Goal: Task Accomplishment & Management: Use online tool/utility

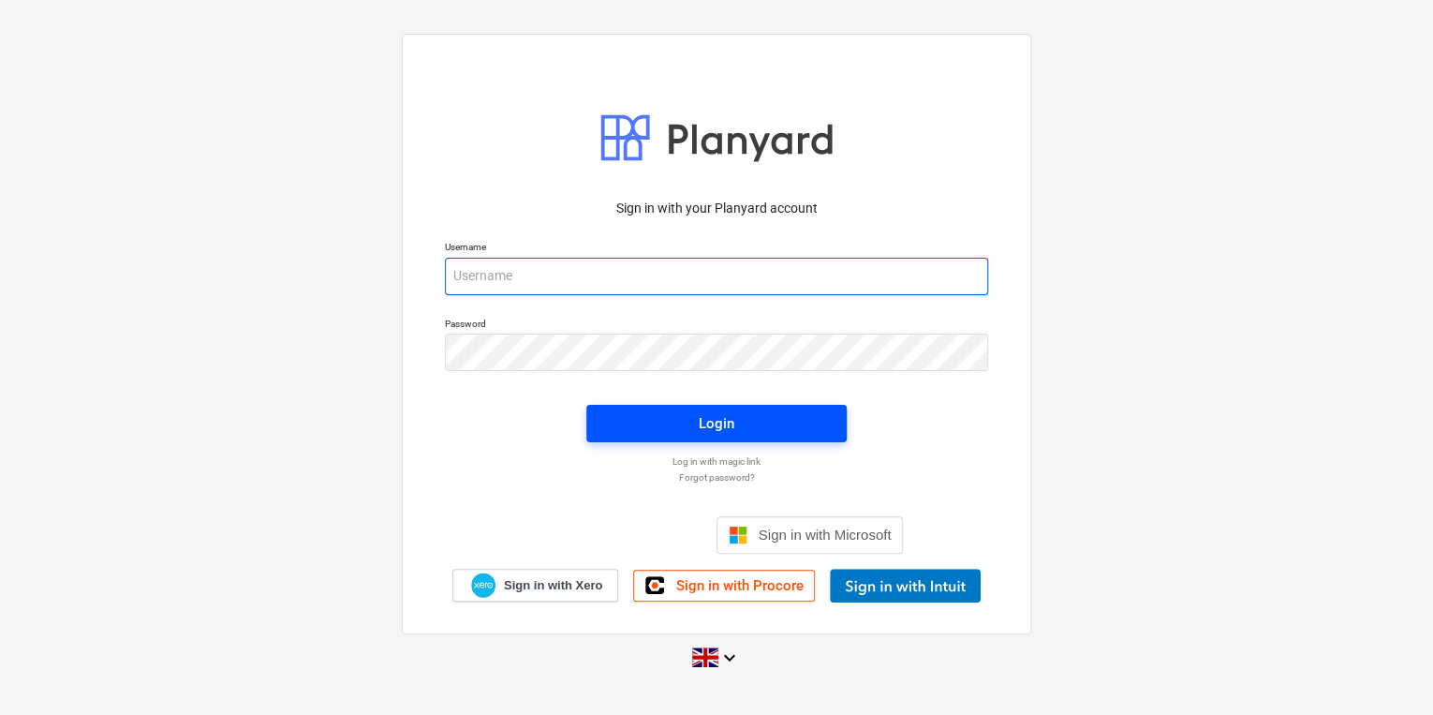
type input "[PERSON_NAME][EMAIL_ADDRESS][PERSON_NAME][DOMAIN_NAME]"
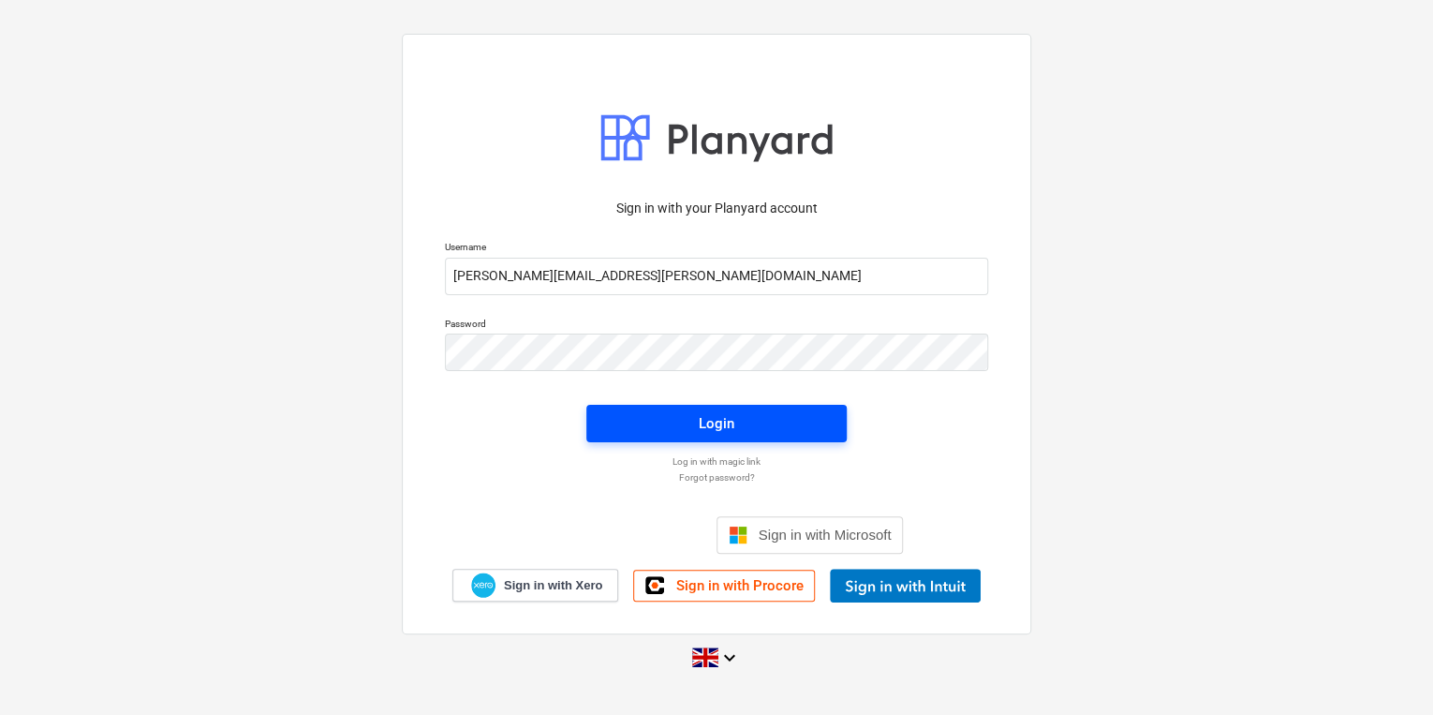
click at [747, 416] on span "Login" at bounding box center [716, 423] width 215 height 24
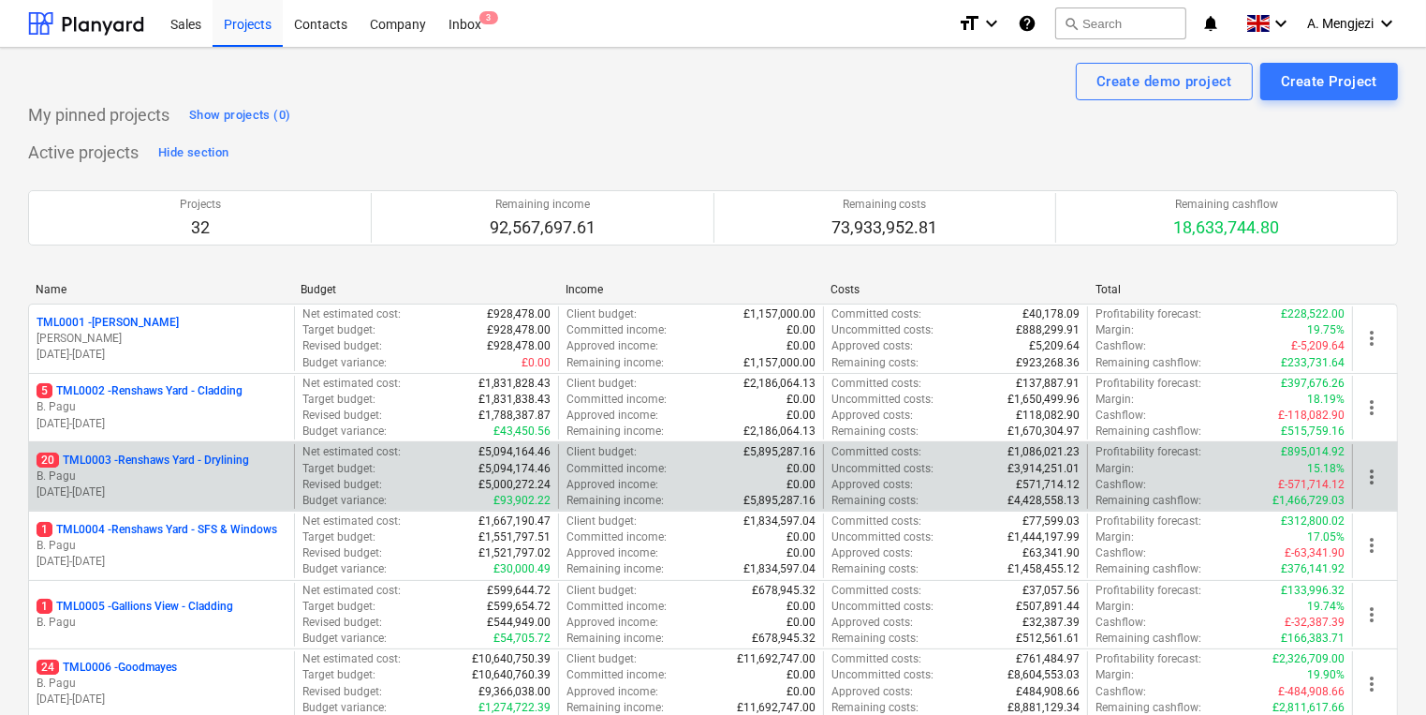
click at [261, 459] on div "20 TML0003 - Renshaws Yard - Drylining" at bounding box center [162, 460] width 250 height 16
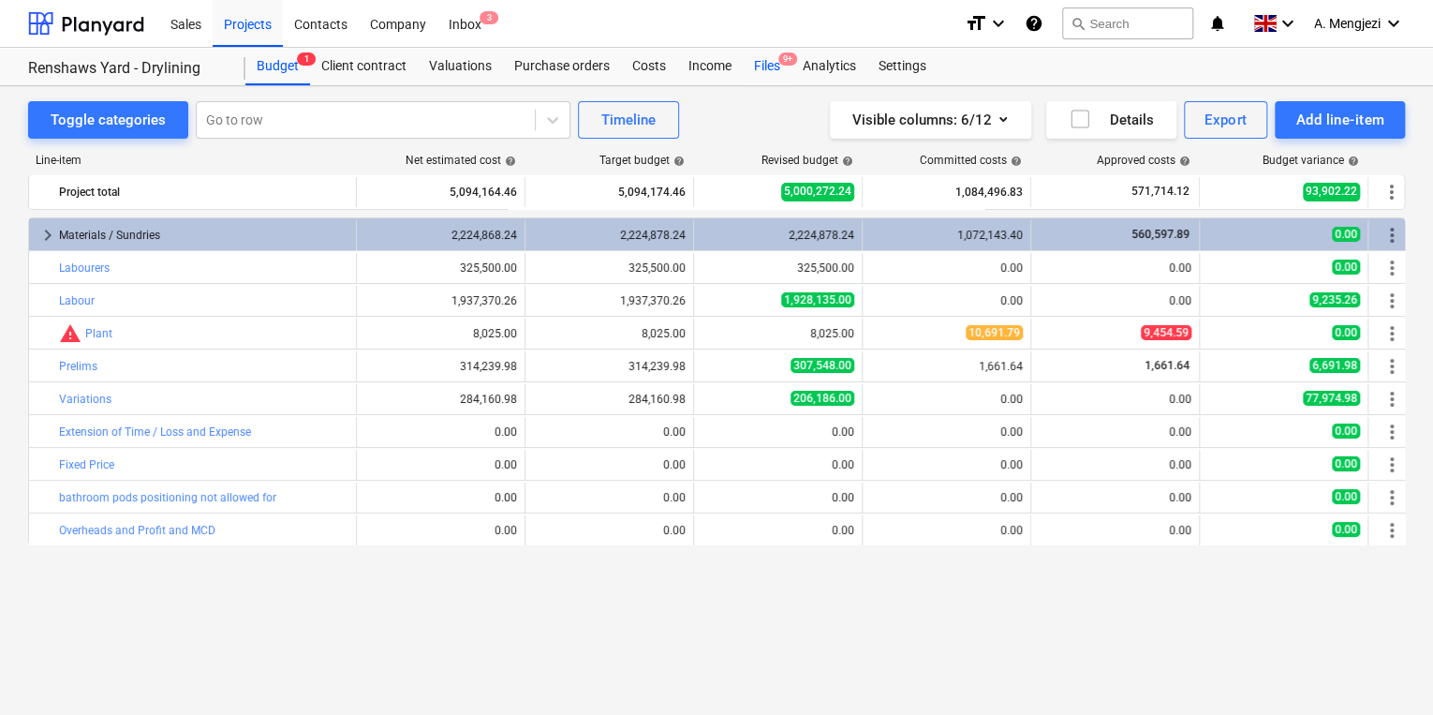
click at [768, 67] on div "Files 9+" at bounding box center [767, 66] width 49 height 37
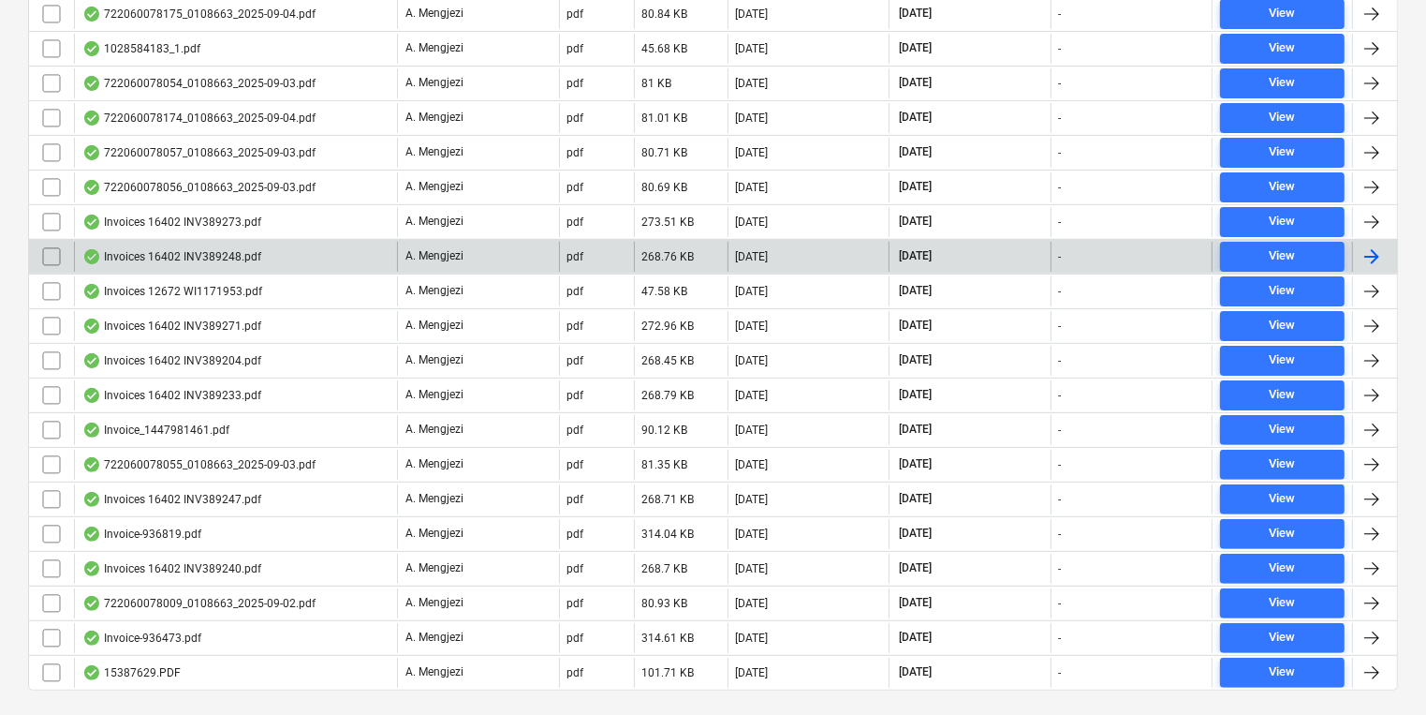
scroll to position [497, 0]
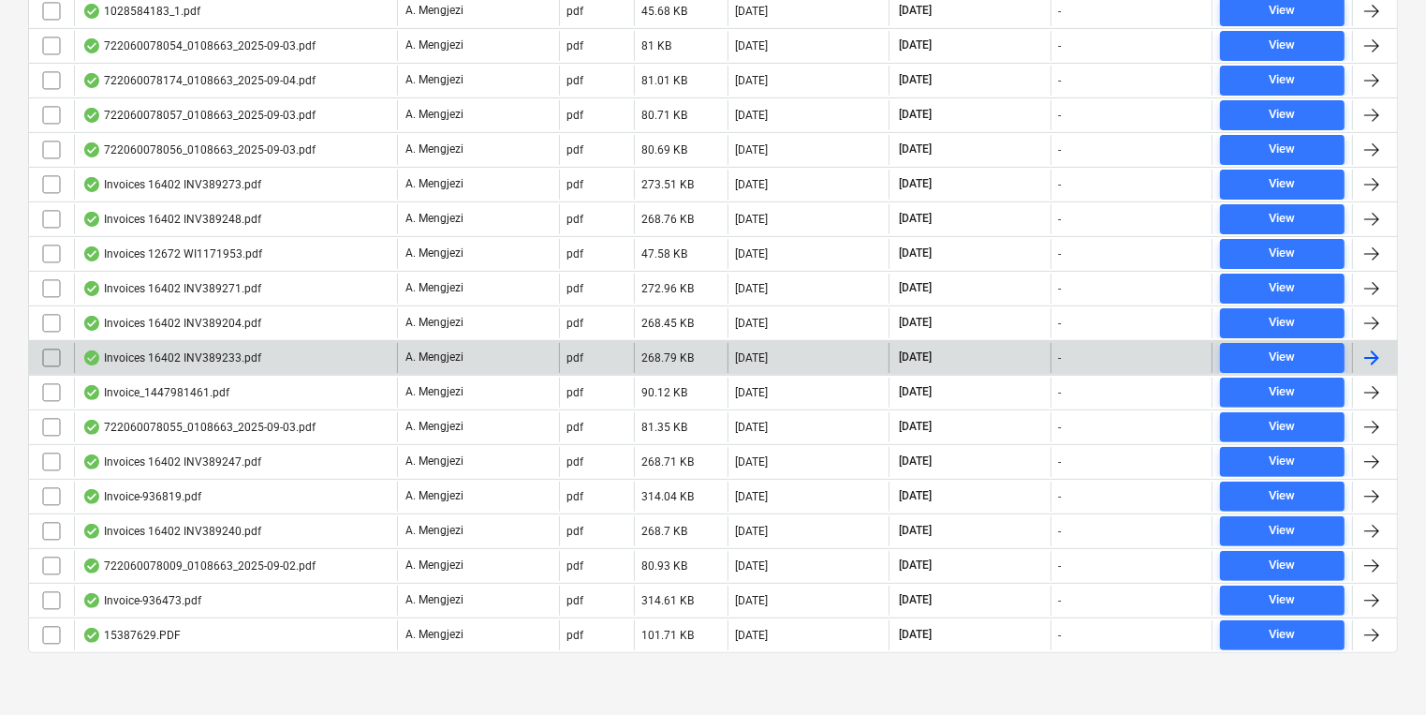
click at [1376, 351] on div at bounding box center [1372, 358] width 22 height 22
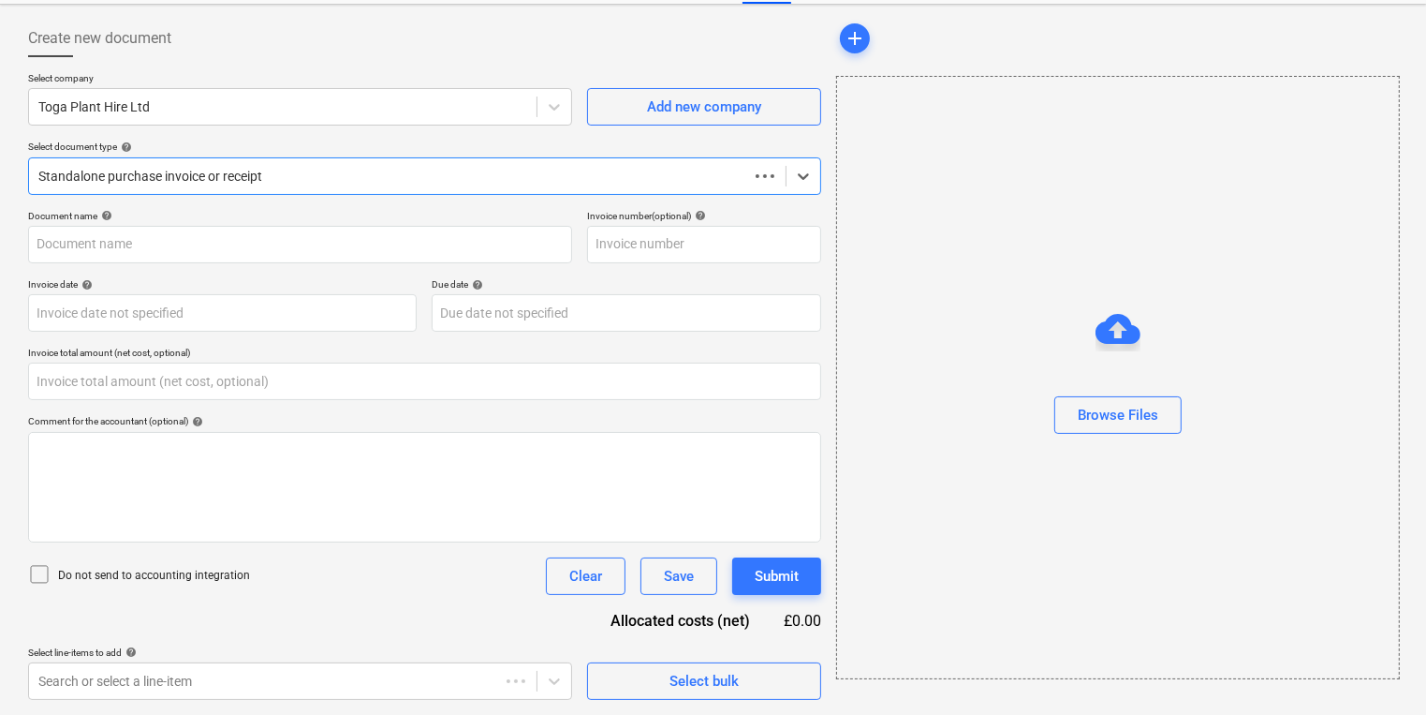
type input "0.00"
type input "INV389233"
type input "[DATE]"
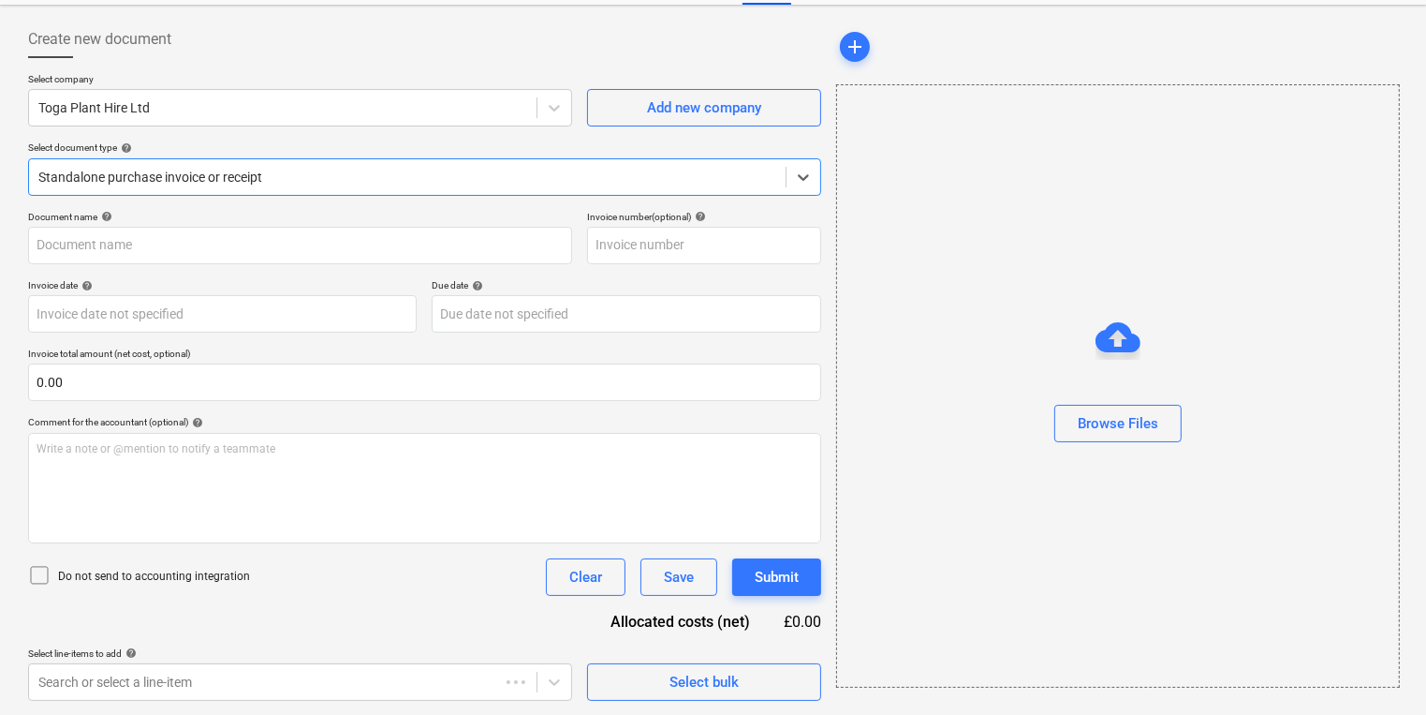
type input "[DATE]"
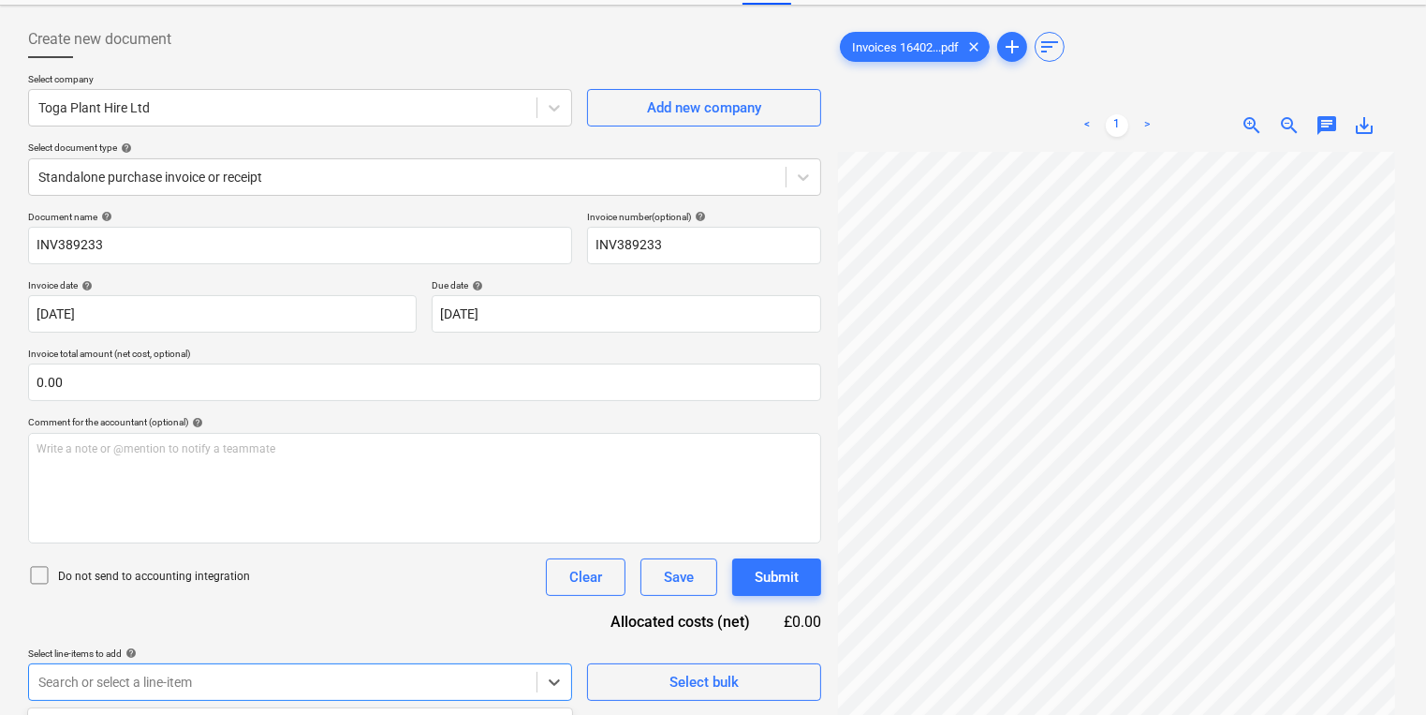
click at [409, 634] on body "Sales Projects Contacts Company Inbox 3 format_size keyboard_arrow_down help se…" at bounding box center [713, 276] width 1426 height 715
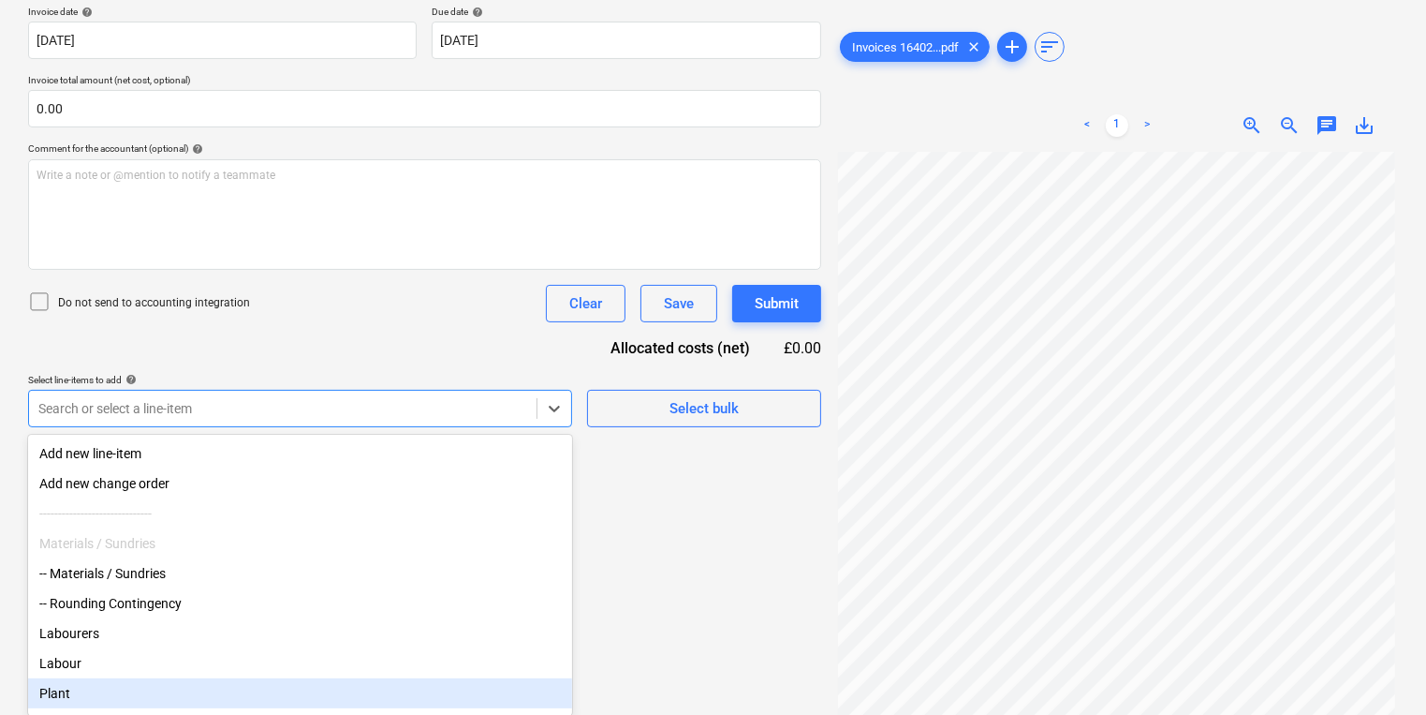
scroll to position [9, 0]
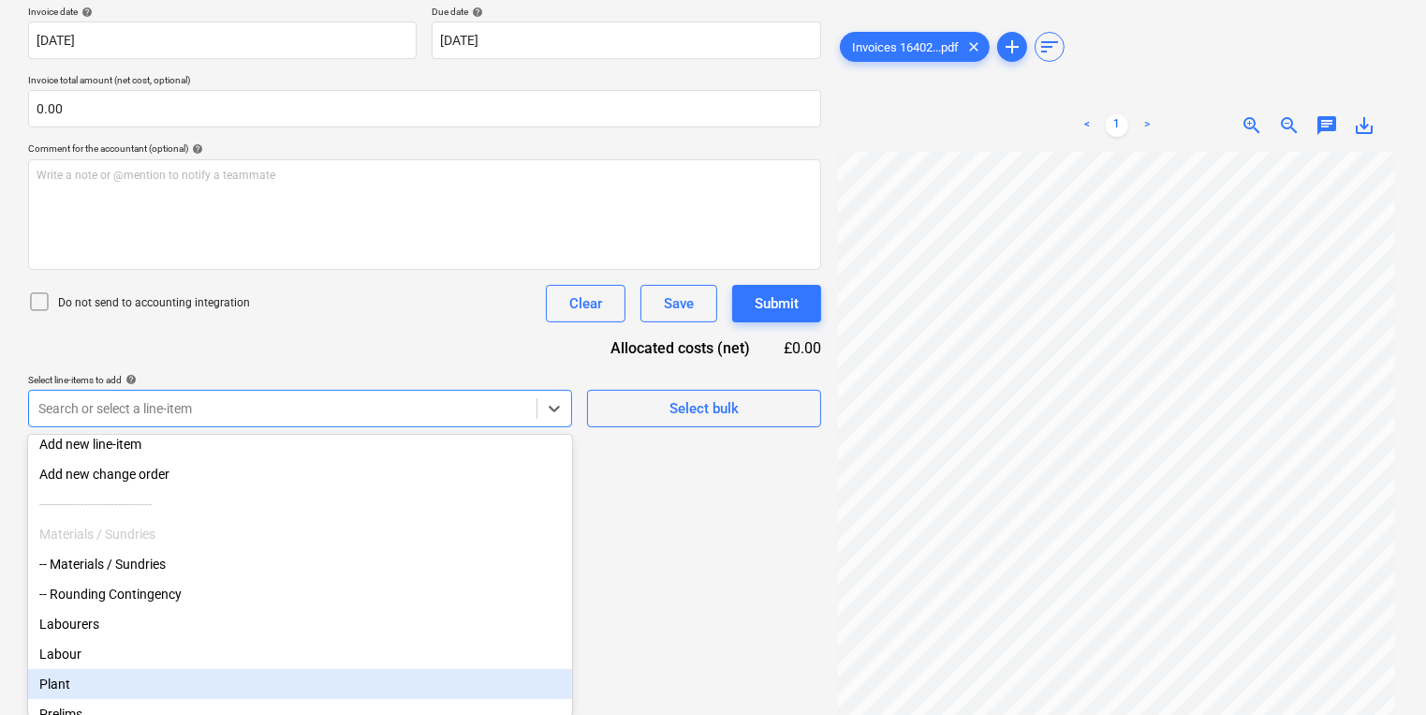
click at [266, 690] on div "Plant" at bounding box center [300, 684] width 544 height 30
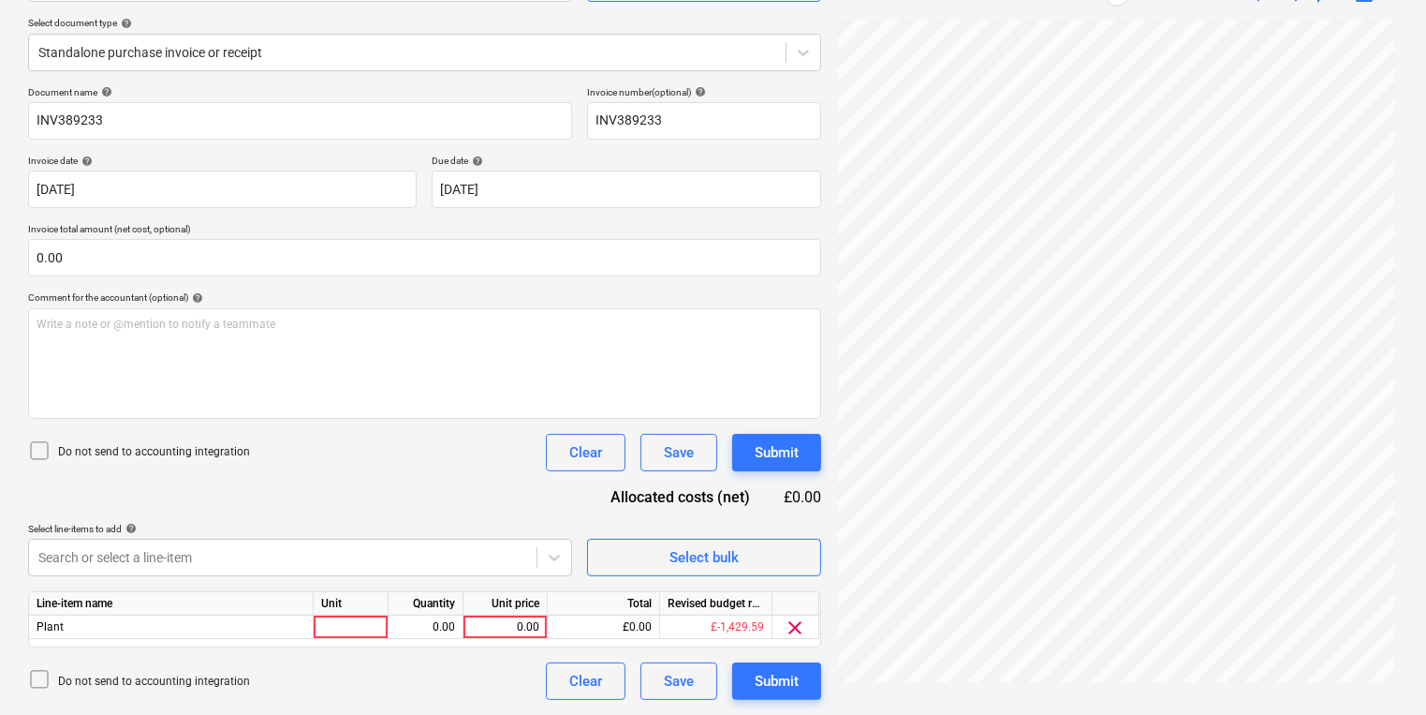
scroll to position [204, 0]
click at [633, 510] on html "Sales Projects Contacts Company Inbox 3 format_size keyboard_arrow_down help se…" at bounding box center [713, 153] width 1426 height 715
click at [351, 623] on div at bounding box center [351, 627] width 75 height 23
type input "Plant hire"
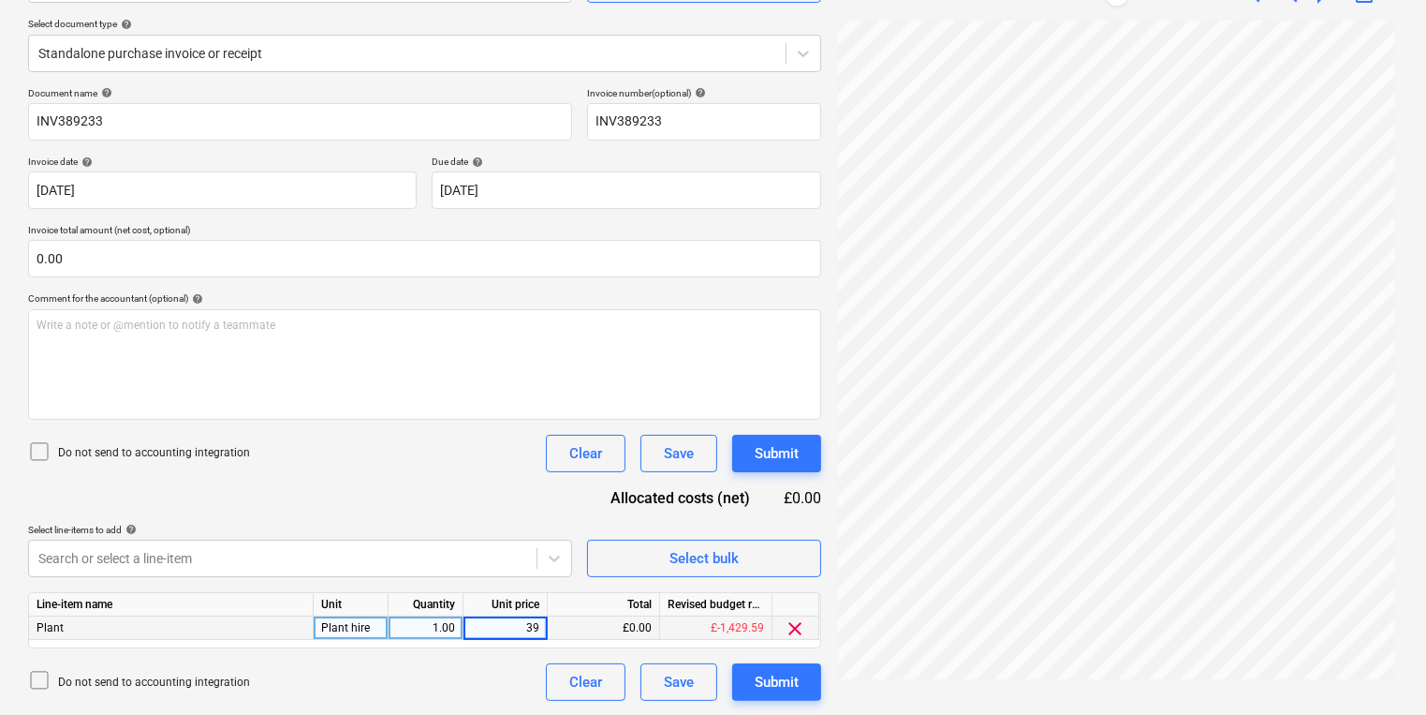
type input "398"
click at [759, 687] on div "Submit" at bounding box center [777, 682] width 44 height 24
